Goal: Communication & Community: Answer question/provide support

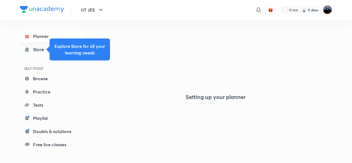
click at [303, 64] on div "Setting up your planner" at bounding box center [215, 75] width 233 height 143
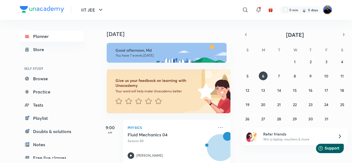
click at [330, 7] on img at bounding box center [327, 9] width 9 height 9
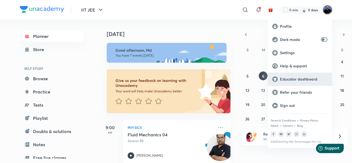
click at [304, 81] on p "Educator dashboard" at bounding box center [304, 79] width 48 height 5
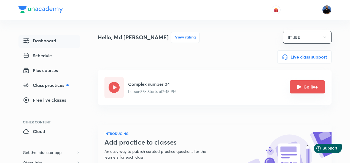
click at [299, 89] on icon "Go live" at bounding box center [299, 87] width 4 height 4
click at [305, 88] on button "Go live" at bounding box center [306, 86] width 35 height 13
click at [308, 88] on button "Go live" at bounding box center [306, 86] width 35 height 13
